Goal: Transaction & Acquisition: Purchase product/service

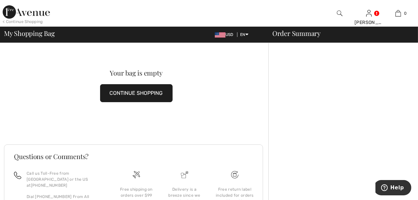
click at [32, 14] on img at bounding box center [26, 11] width 47 height 13
click at [12, 9] on img at bounding box center [26, 11] width 47 height 13
click at [29, 10] on img at bounding box center [26, 11] width 47 height 13
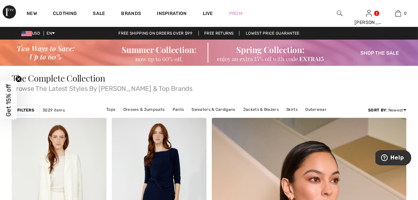
click at [99, 11] on link "Sale" at bounding box center [99, 14] width 12 height 7
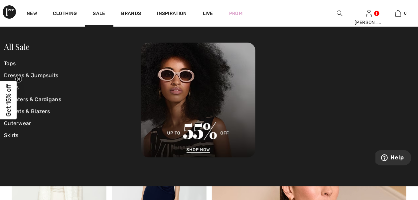
click at [46, 75] on link "Dresses & Jumpsuits" at bounding box center [72, 76] width 137 height 12
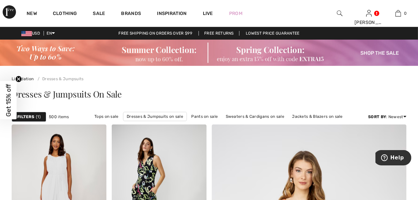
click at [25, 114] on strong "Filters" at bounding box center [25, 117] width 17 height 6
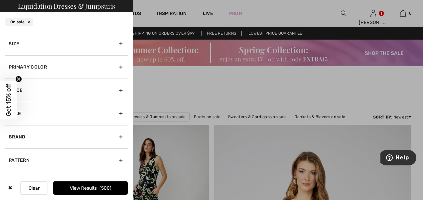
click at [13, 136] on div "Brand" at bounding box center [66, 136] width 122 height 23
click at [10, 151] on input"] "[PERSON_NAME]" at bounding box center [11, 151] width 5 height 5
checkbox input"] "true"
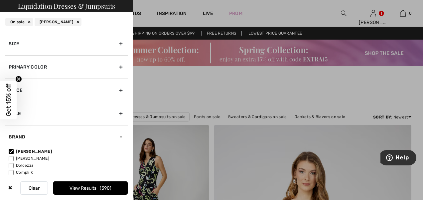
click at [108, 187] on span "390" at bounding box center [106, 188] width 12 height 6
click at [214, 91] on div at bounding box center [211, 100] width 423 height 200
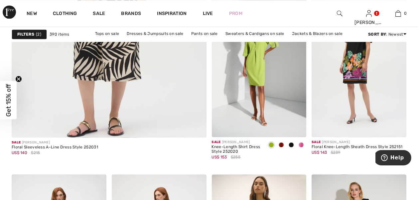
scroll to position [1705, 0]
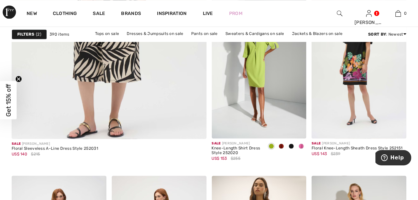
click at [350, 64] on img at bounding box center [359, 67] width 95 height 142
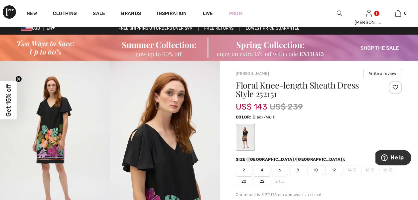
scroll to position [4, 0]
